Goal: Ask a question

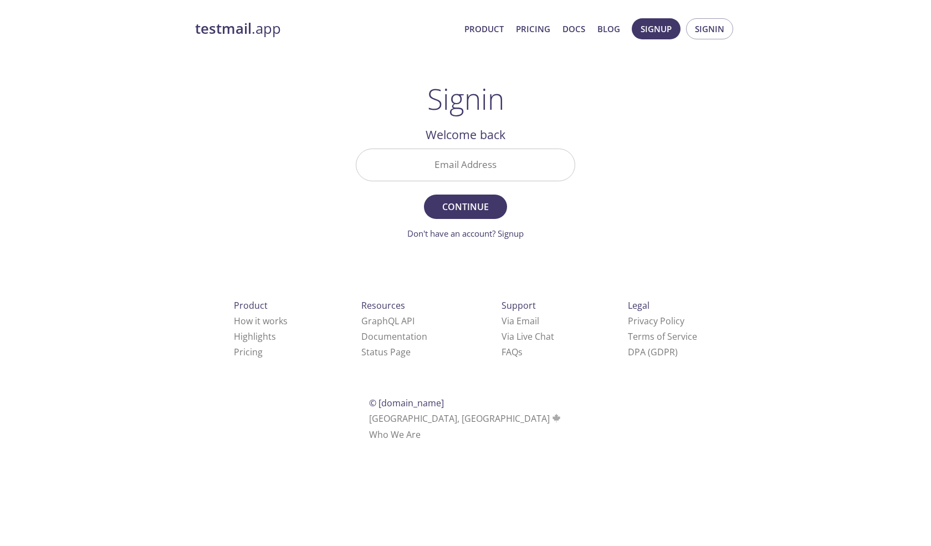
click at [645, 22] on span "Signup" at bounding box center [655, 29] width 31 height 14
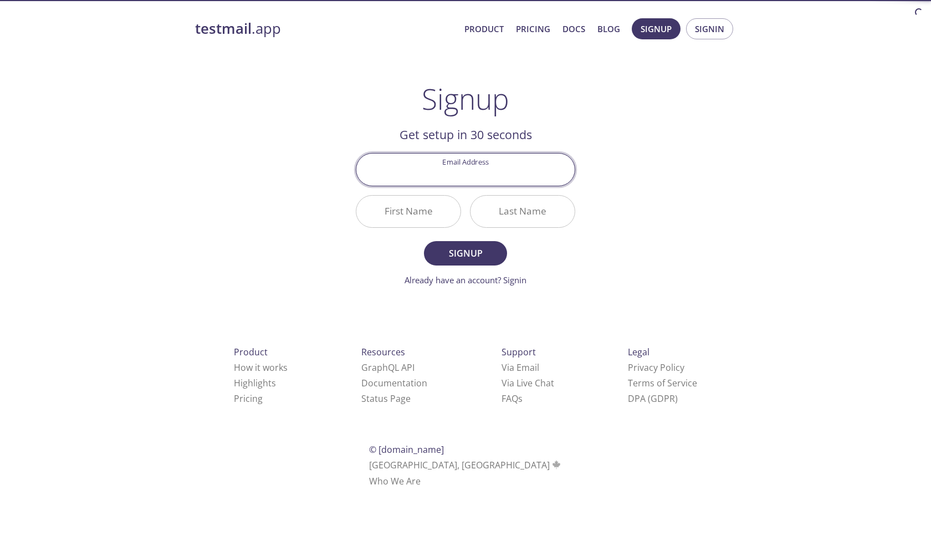
click at [503, 163] on input "Email Address" at bounding box center [465, 169] width 218 height 32
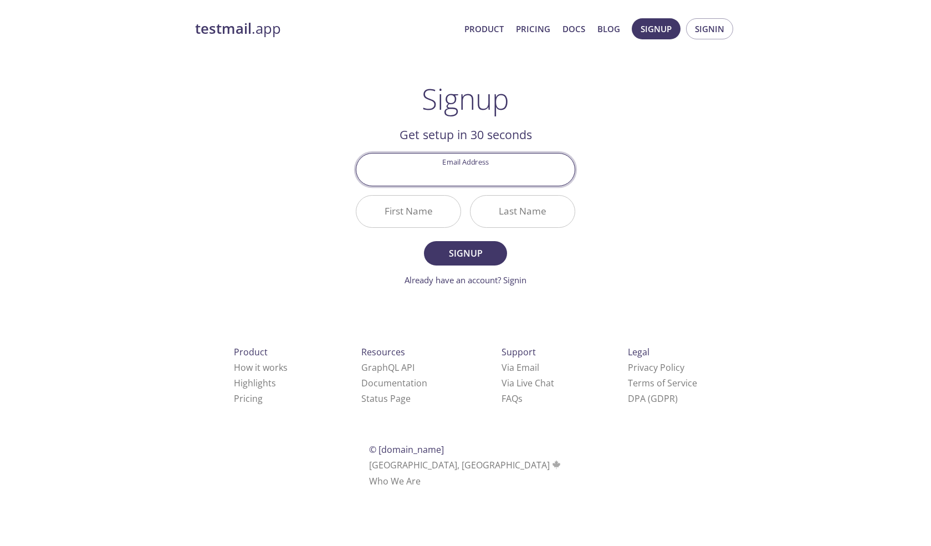
type input "[EMAIL_ADDRESS][DOMAIN_NAME]"
click at [435, 216] on input "First Name" at bounding box center [408, 212] width 104 height 32
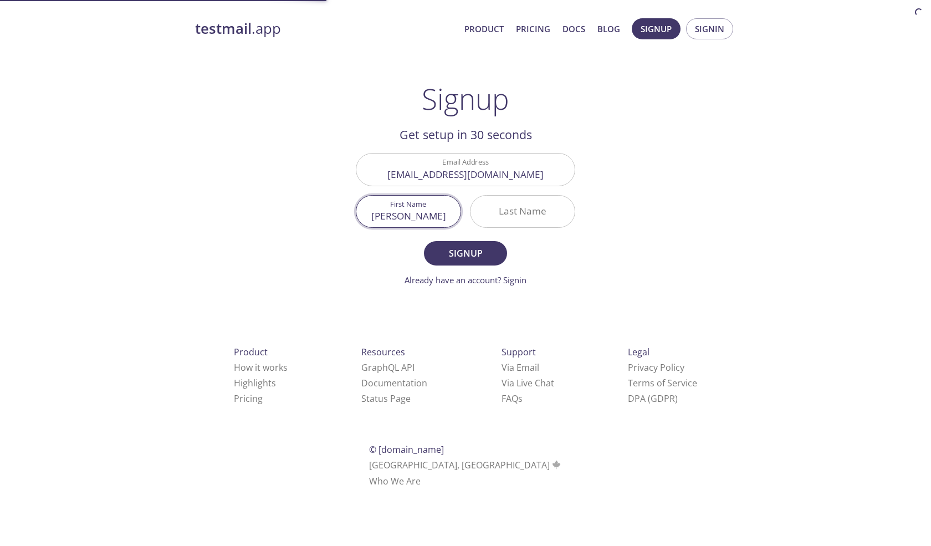
type input "[PERSON_NAME]"
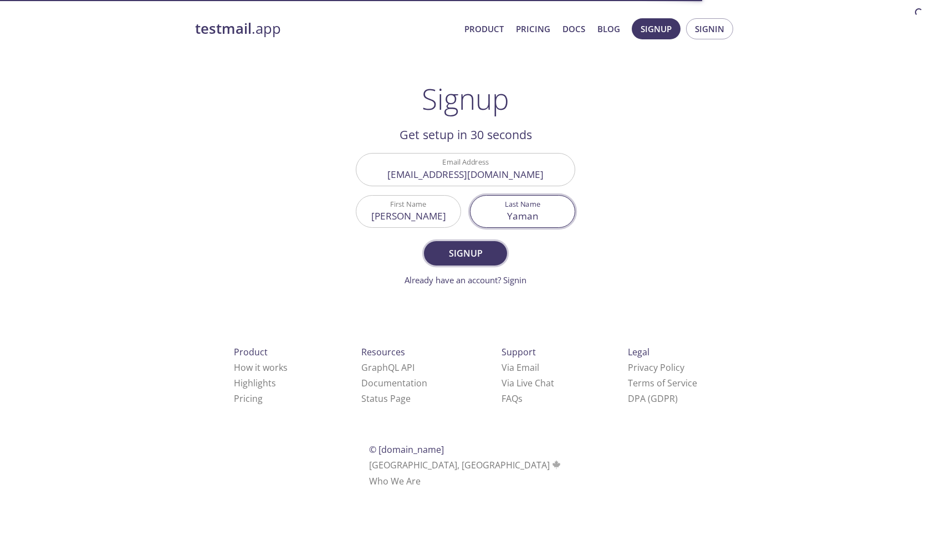
type input "Yaman"
click at [466, 253] on span "Signup" at bounding box center [465, 253] width 59 height 16
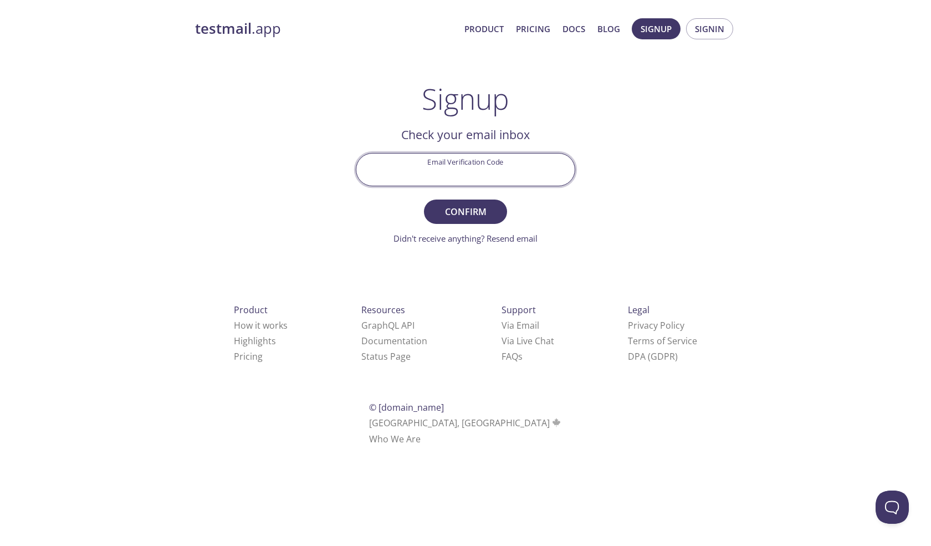
click at [478, 161] on input "Email Verification Code" at bounding box center [465, 169] width 218 height 32
paste input "N7MVT4Q"
type input "N7MVT4Q"
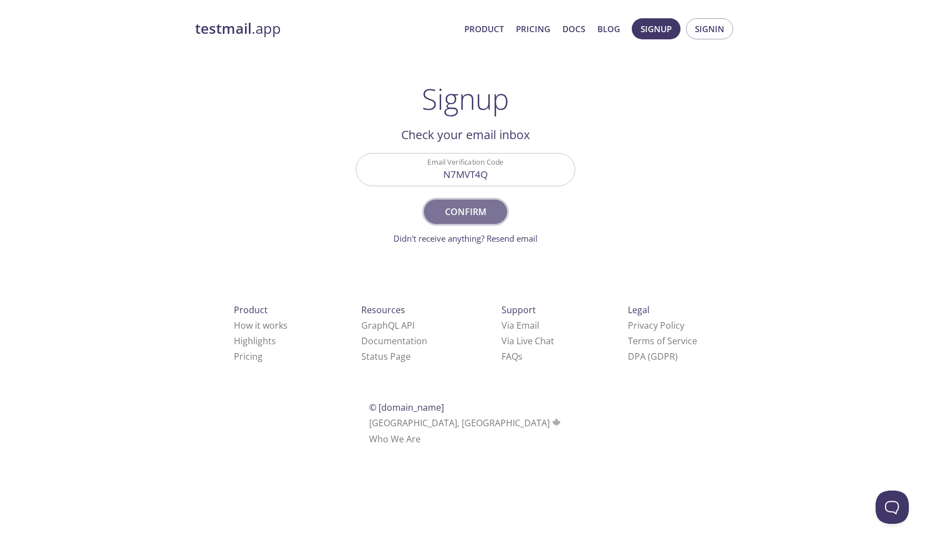
click at [476, 205] on span "Confirm" at bounding box center [465, 212] width 59 height 16
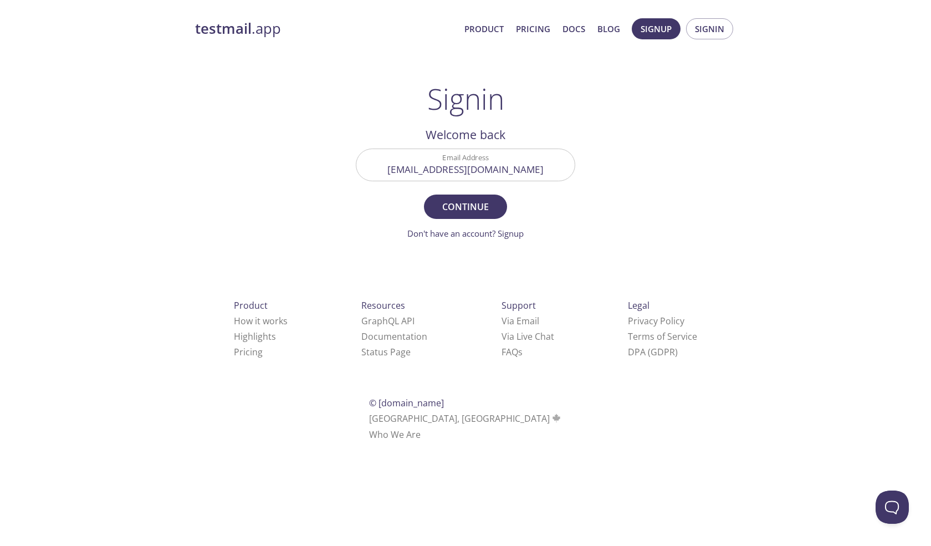
click at [753, 217] on div "testmail .app Product Pricing Docs Blog Signup Signin Signin Welcome back Email…" at bounding box center [465, 242] width 931 height 462
click at [471, 202] on span "Continue" at bounding box center [465, 207] width 59 height 16
click at [501, 168] on input "Signin Security Code" at bounding box center [465, 165] width 218 height 32
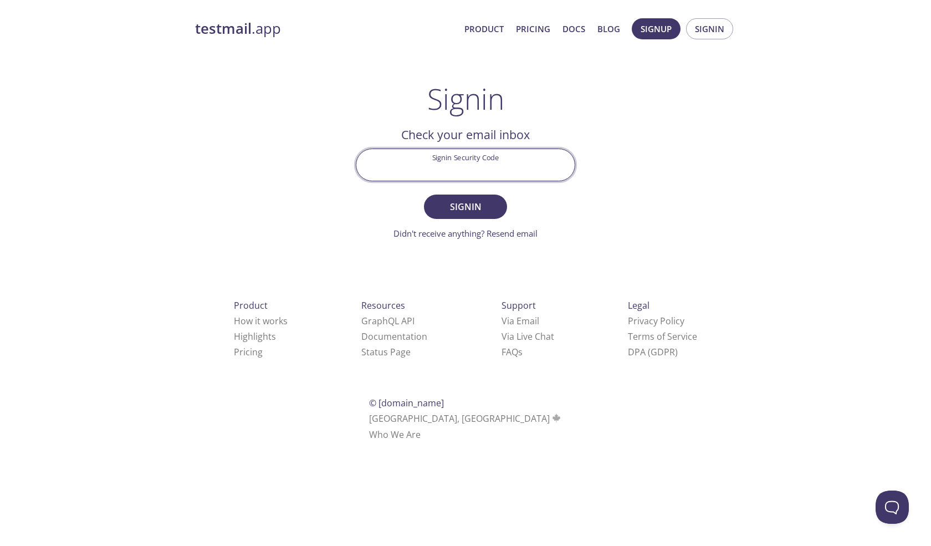
paste input "Z9U84SN"
type input "Z9U84SN"
click at [485, 209] on span "Signin" at bounding box center [465, 207] width 59 height 16
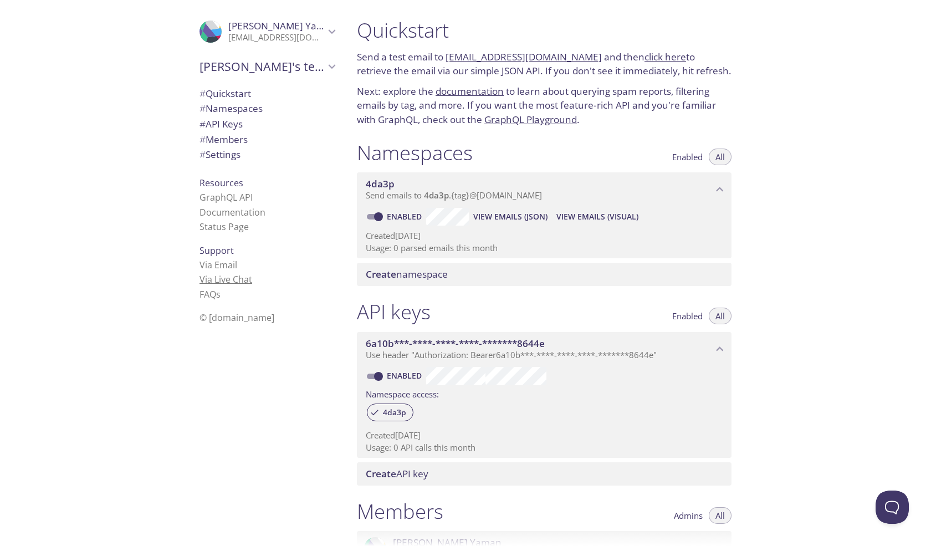
click at [235, 276] on link "Via Live Chat" at bounding box center [225, 279] width 53 height 12
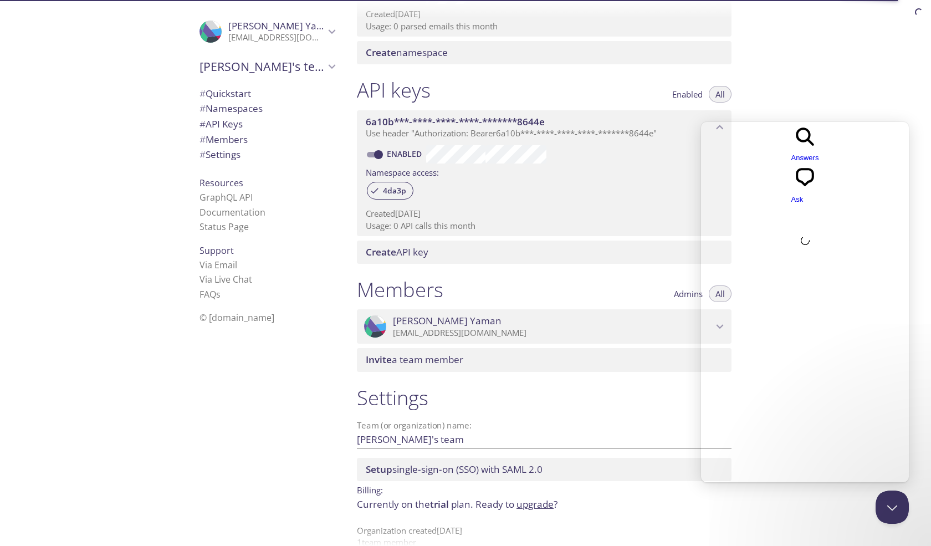
scroll to position [241, 0]
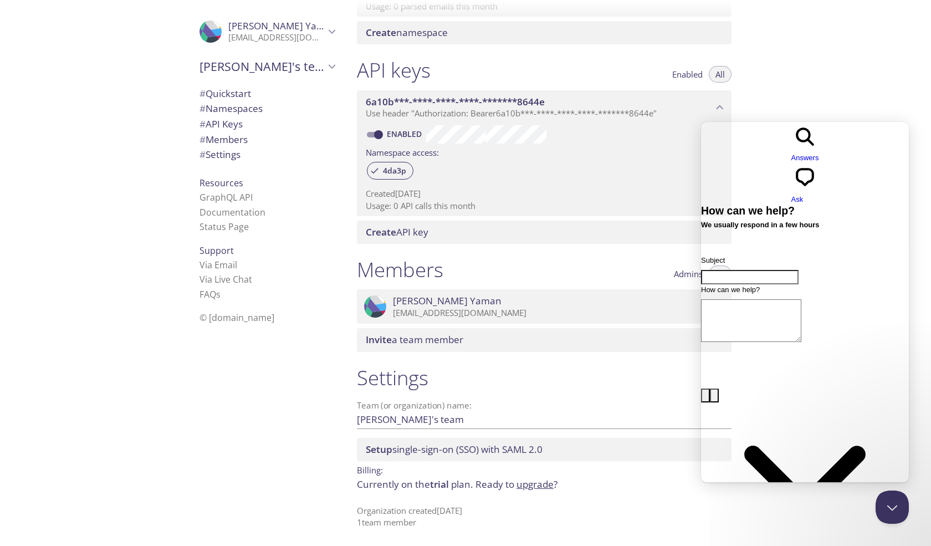
click at [786, 270] on input "Subject" at bounding box center [749, 277] width 97 height 14
type input "Github Education Offer"
click at [782, 299] on textarea "How can we help?" at bounding box center [751, 320] width 100 height 43
click at [780, 299] on textarea "How can I obtain github education" at bounding box center [751, 320] width 100 height 43
click at [801, 299] on textarea "How can I obtain your offer on github education" at bounding box center [751, 320] width 100 height 43
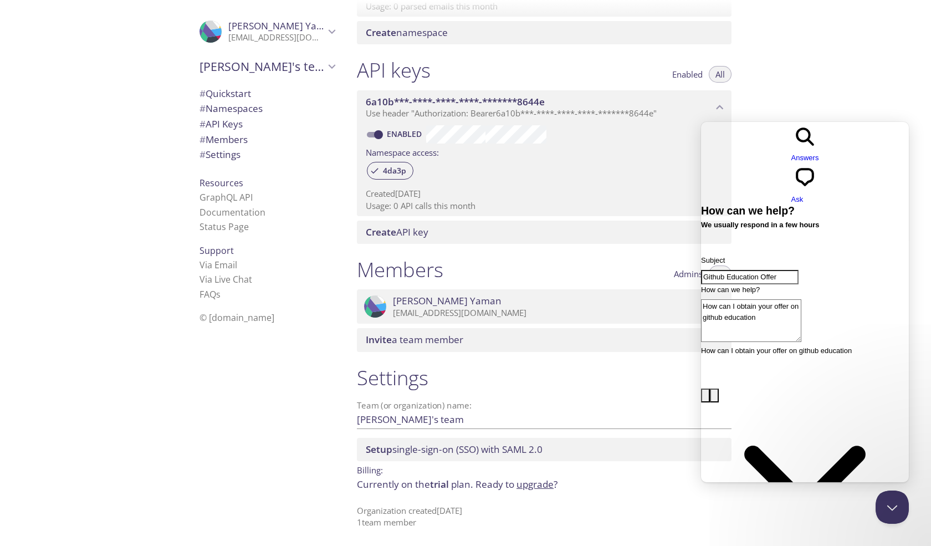
click at [801, 299] on textarea "How can I obtain your offer on github education" at bounding box center [751, 320] width 100 height 43
type textarea "How can I obtain your offer on github education pack?"
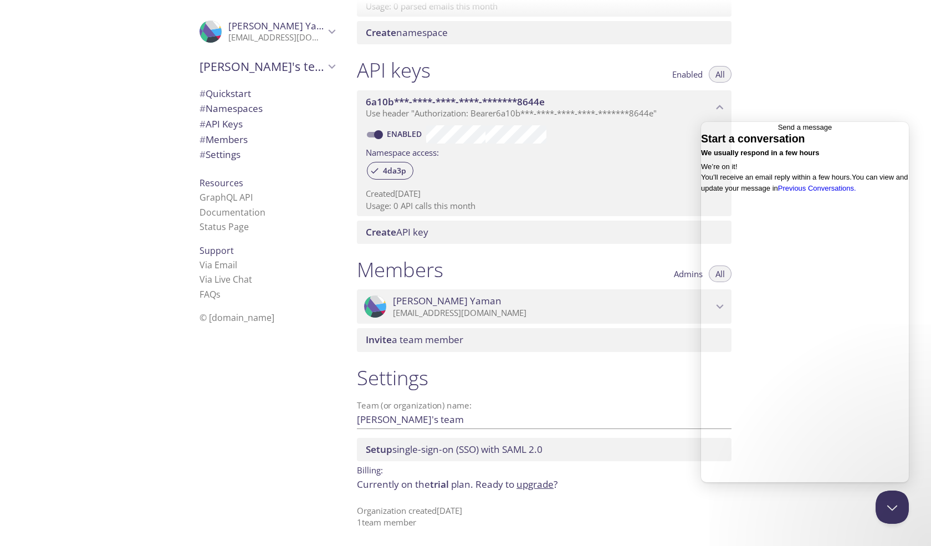
drag, startPoint x: 566, startPoint y: 497, endPoint x: 570, endPoint y: 507, distance: 11.2
click at [566, 497] on div "Settings Team (or organization) name: [PERSON_NAME]'s team Save Setup single-si…" at bounding box center [544, 446] width 392 height 177
click at [778, 131] on span "Go back" at bounding box center [778, 127] width 0 height 8
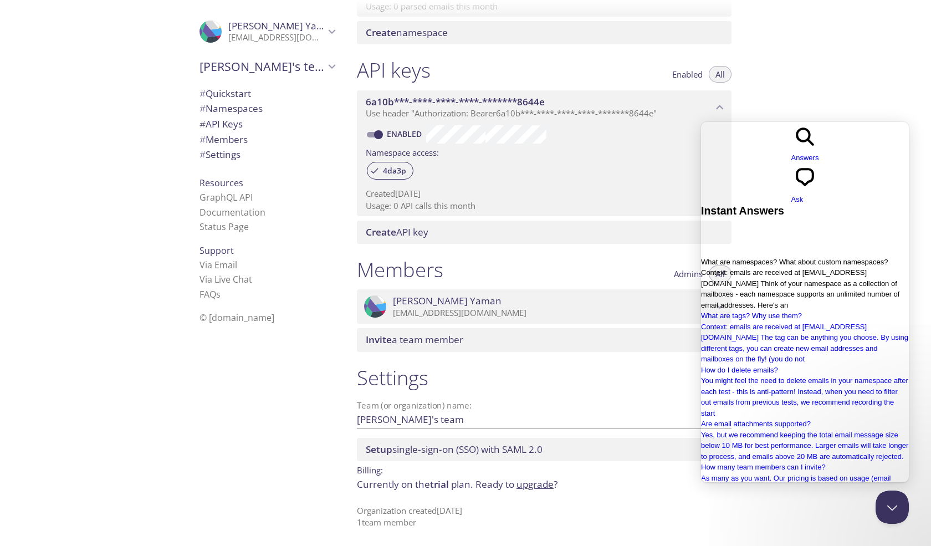
scroll to position [172, 0]
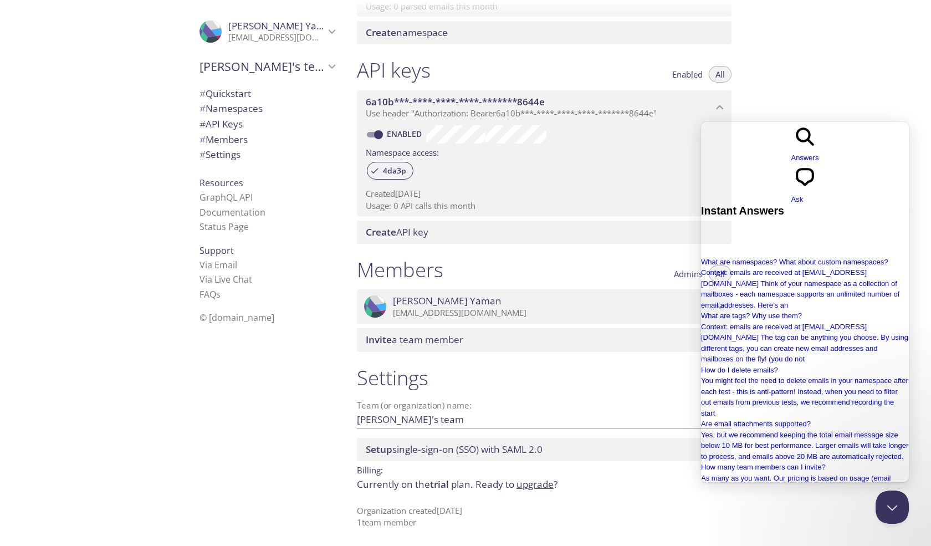
click at [856, 65] on div "Quickstart Send a test email to [EMAIL_ADDRESS][DOMAIN_NAME] and then click her…" at bounding box center [639, 273] width 583 height 546
click at [855, 66] on div "Quickstart Send a test email to [EMAIL_ADDRESS][DOMAIN_NAME] and then click her…" at bounding box center [639, 273] width 583 height 546
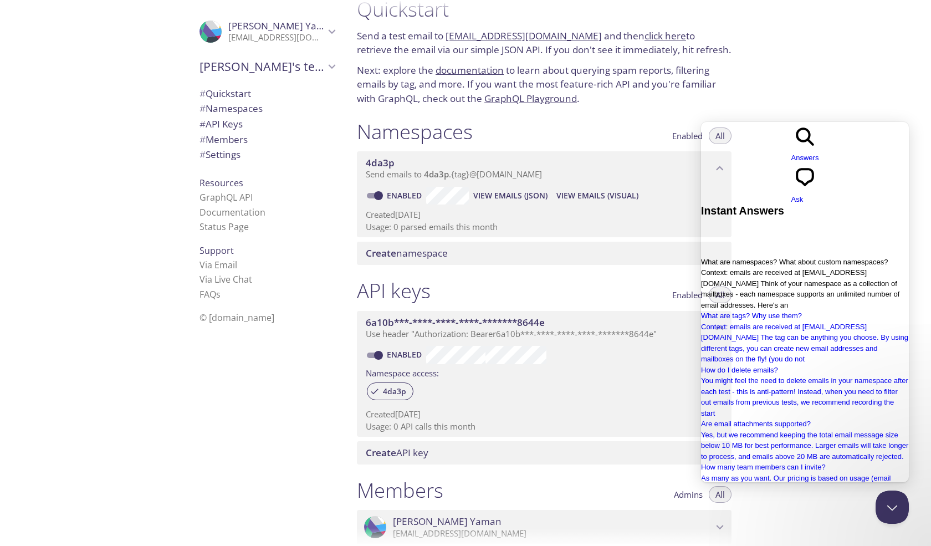
scroll to position [20, 0]
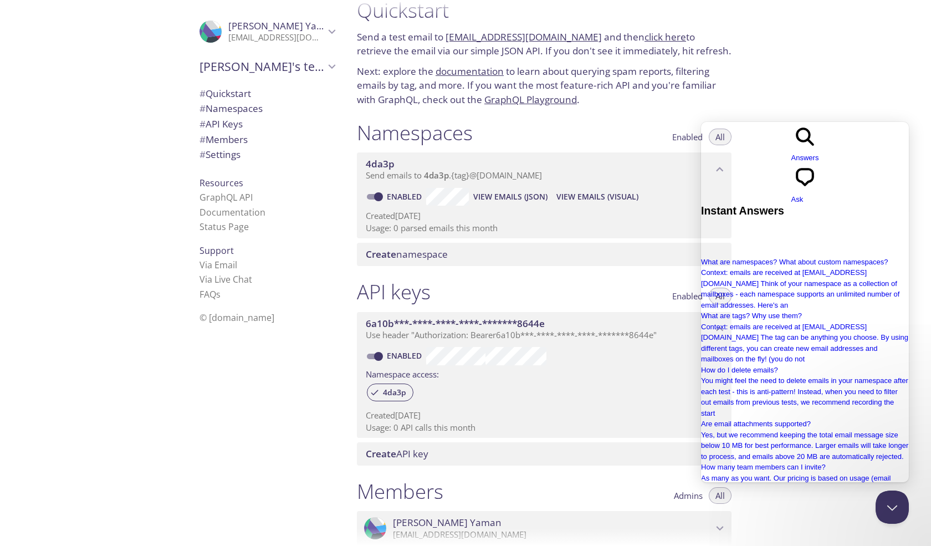
click at [839, 85] on div "Quickstart Send a test email to [EMAIL_ADDRESS][DOMAIN_NAME] and then click her…" at bounding box center [639, 273] width 583 height 546
click at [883, 507] on button "Close Beacon popover" at bounding box center [889, 504] width 33 height 33
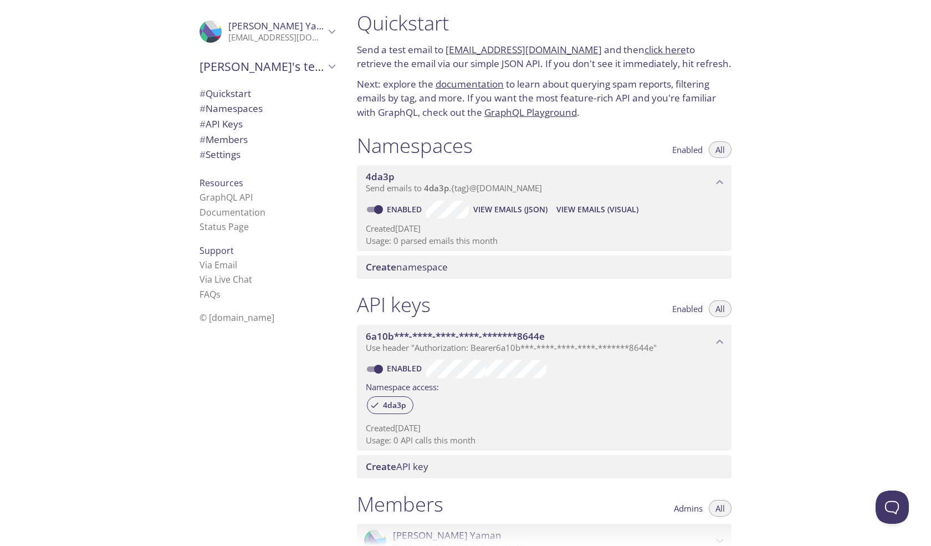
scroll to position [0, 0]
